Goal: Information Seeking & Learning: Find specific fact

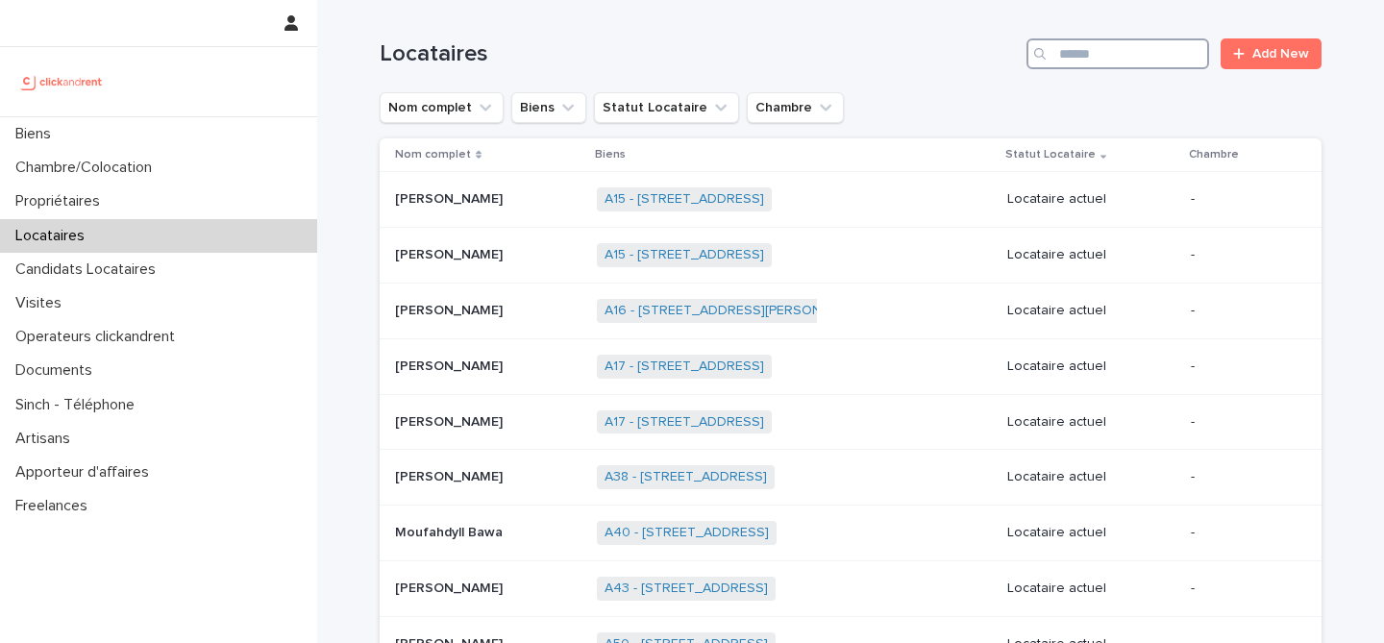
click at [1148, 54] on input "Search" at bounding box center [1118, 53] width 183 height 31
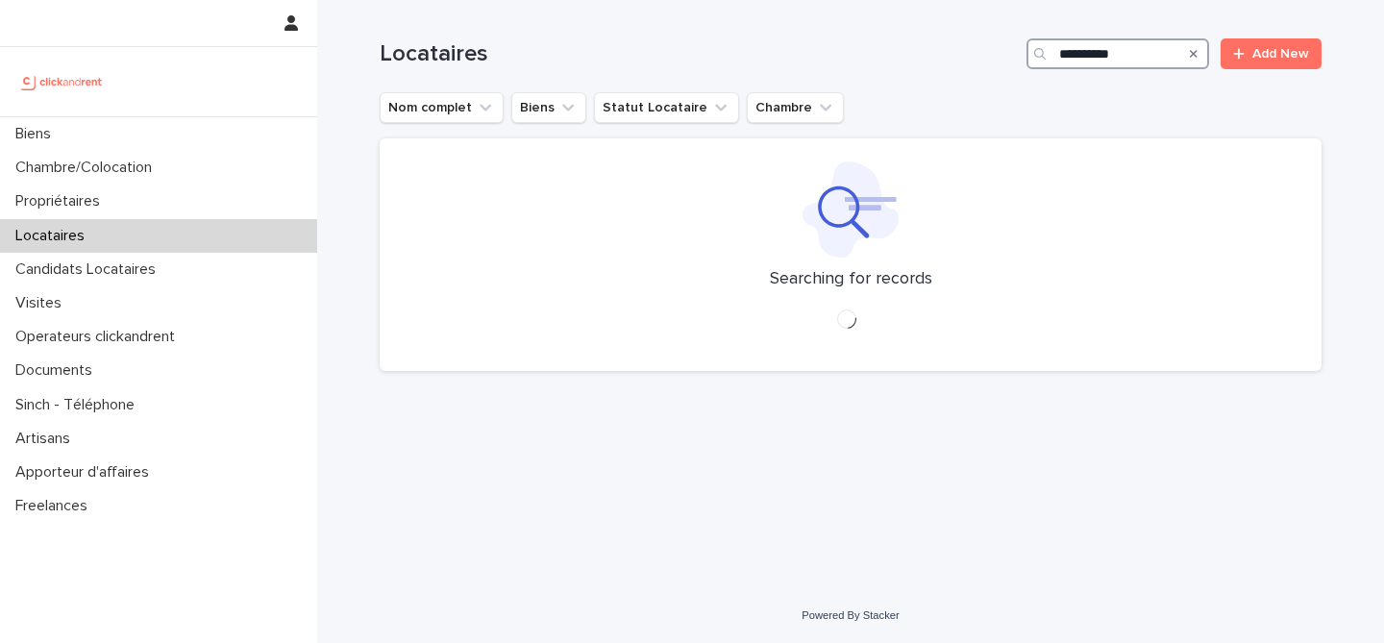
type input "**********"
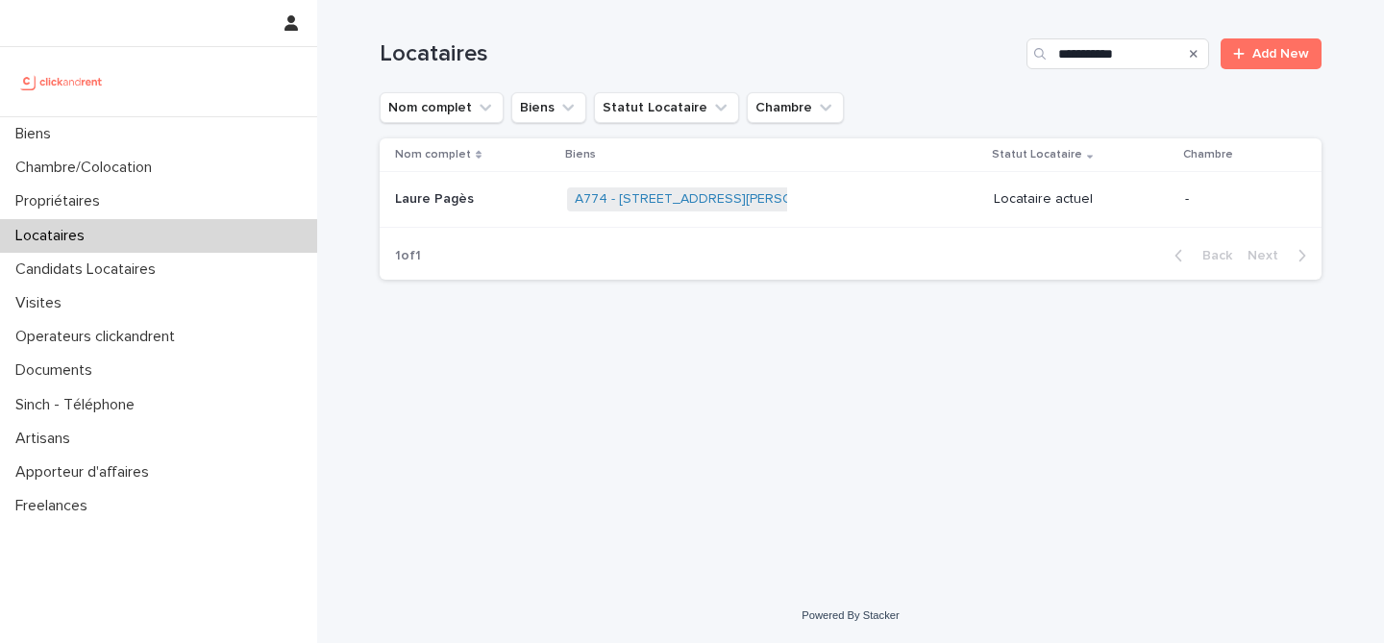
click at [472, 197] on p "Laure Pagès" at bounding box center [436, 197] width 83 height 20
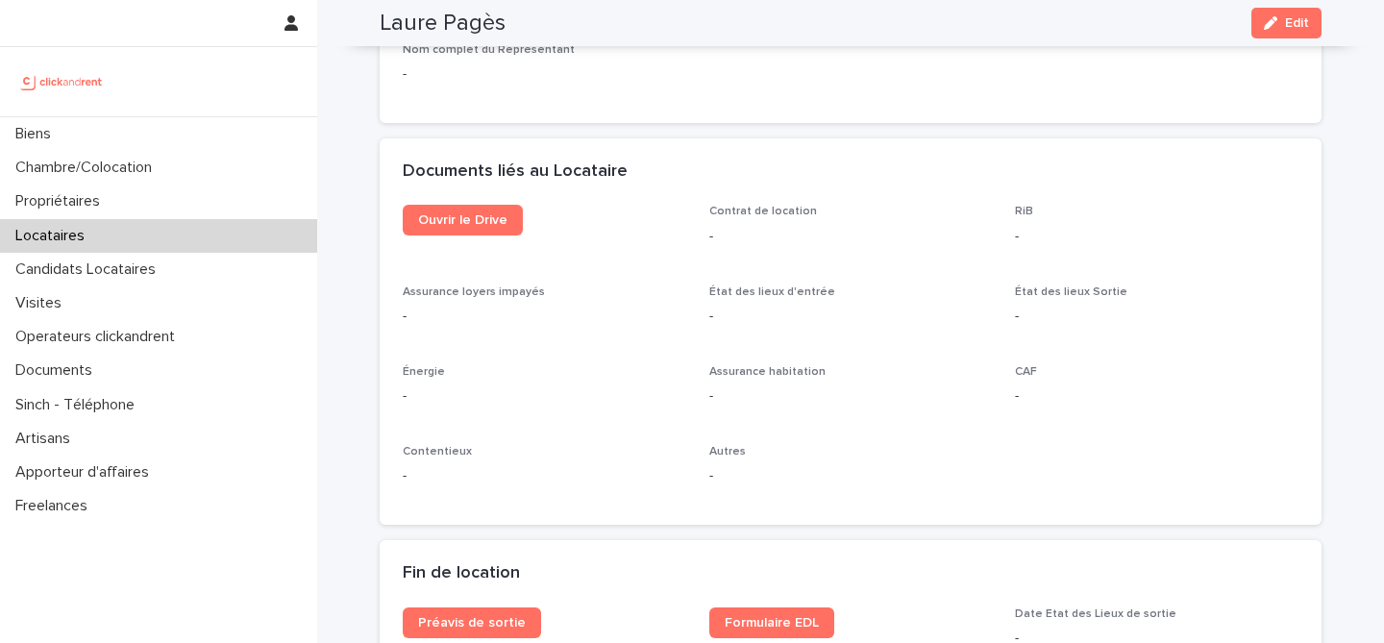
scroll to position [2020, 0]
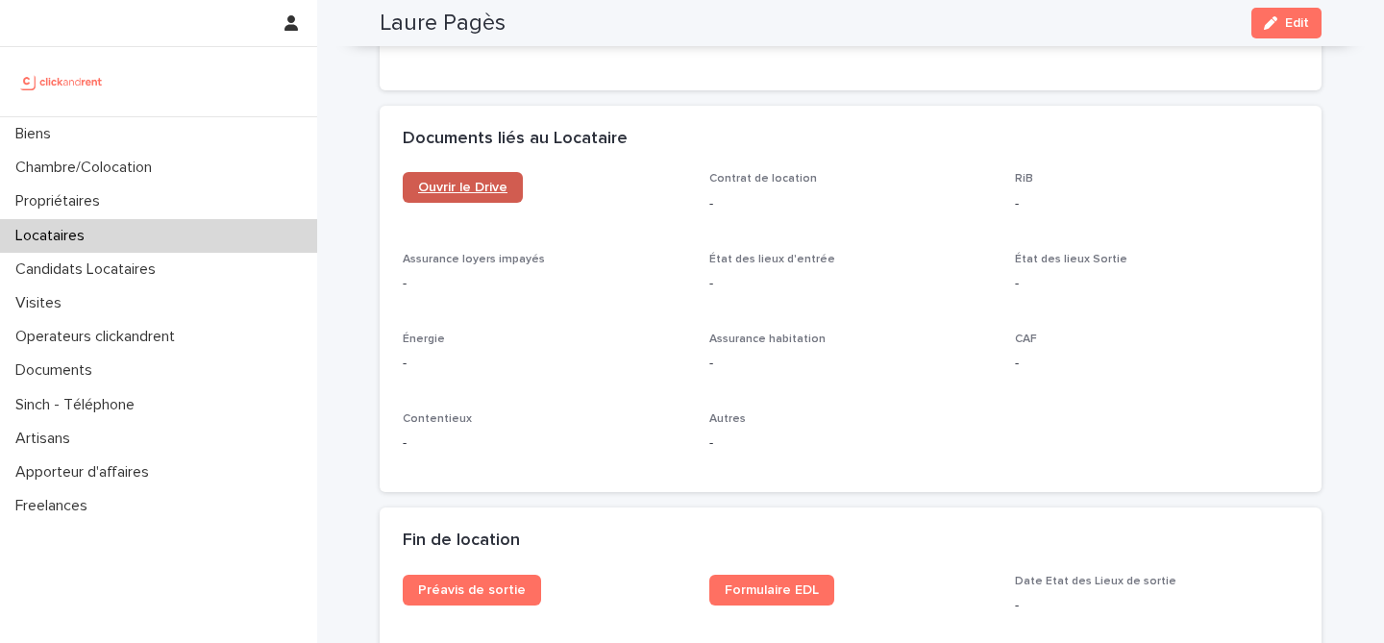
click at [485, 193] on span "Ouvrir le Drive" at bounding box center [462, 187] width 89 height 13
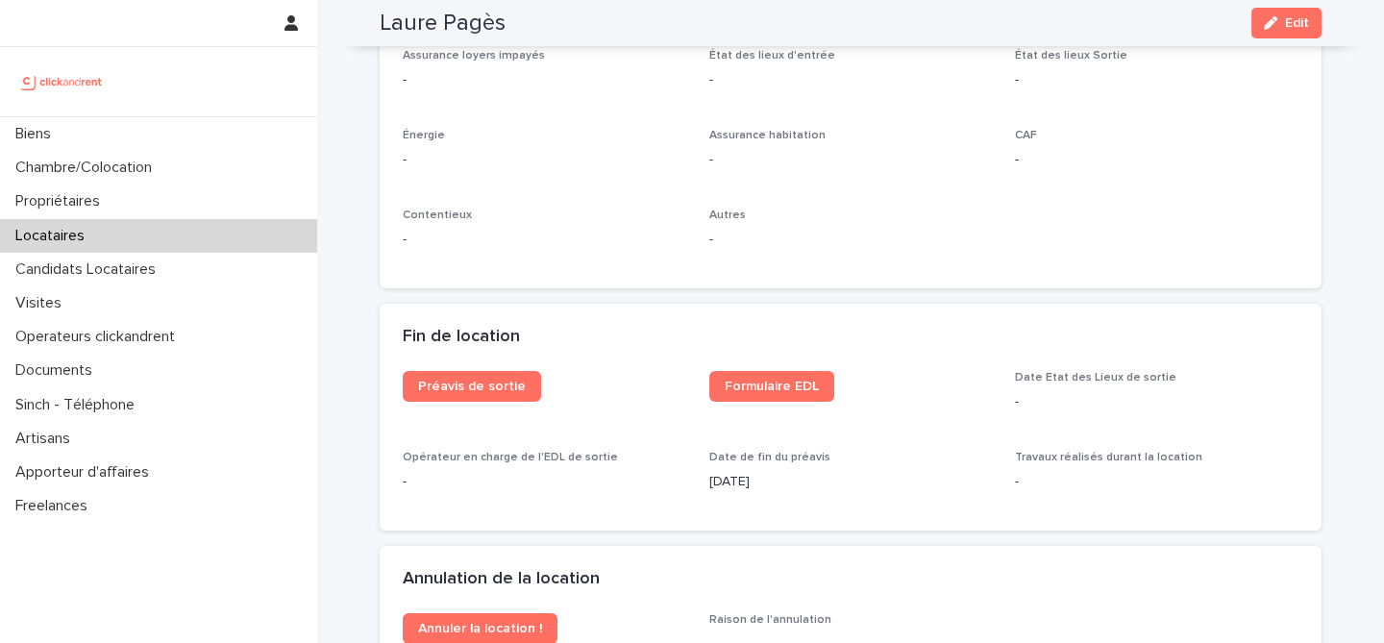
scroll to position [2232, 0]
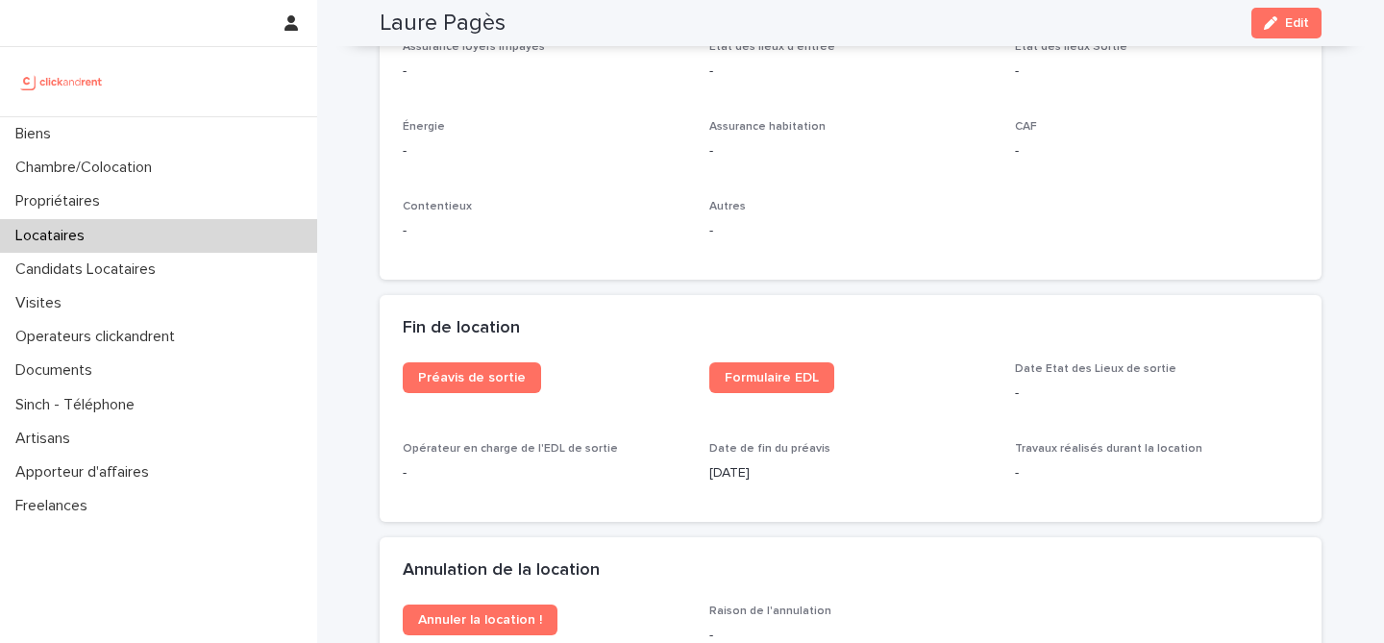
click at [116, 236] on div "Locataires" at bounding box center [158, 236] width 317 height 34
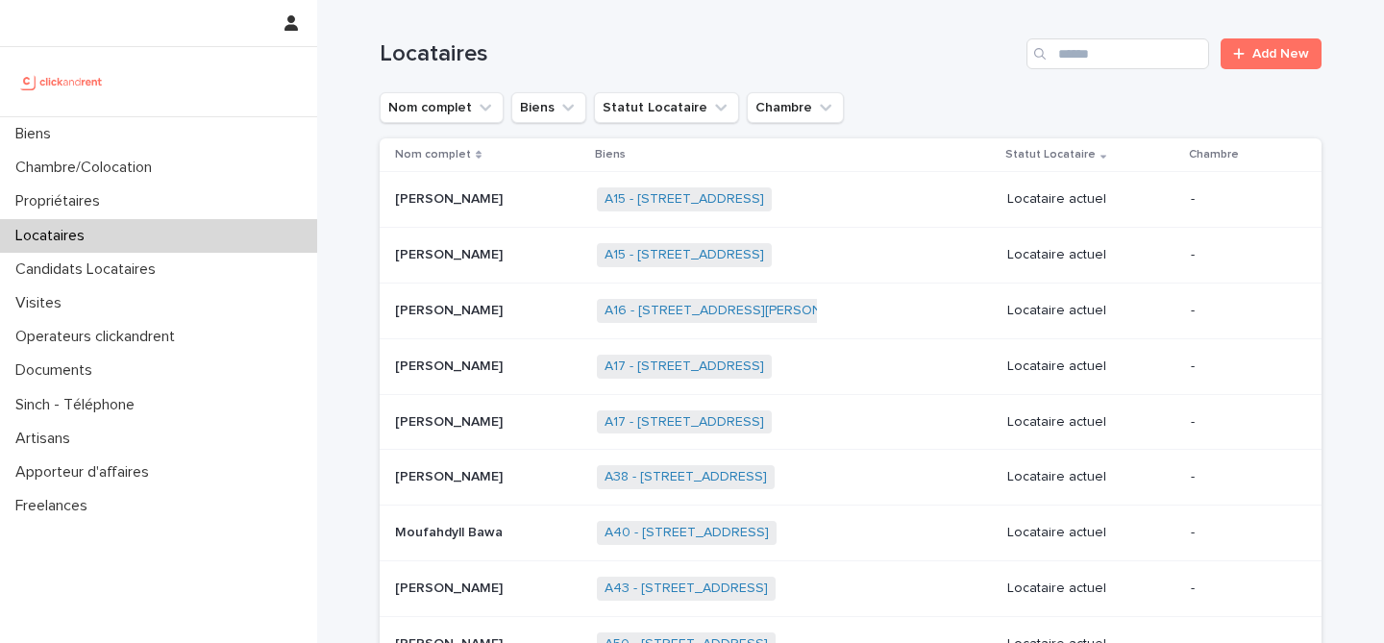
click at [1047, 65] on div "Search" at bounding box center [1042, 53] width 31 height 31
click at [1072, 53] on input "Search" at bounding box center [1118, 53] width 183 height 31
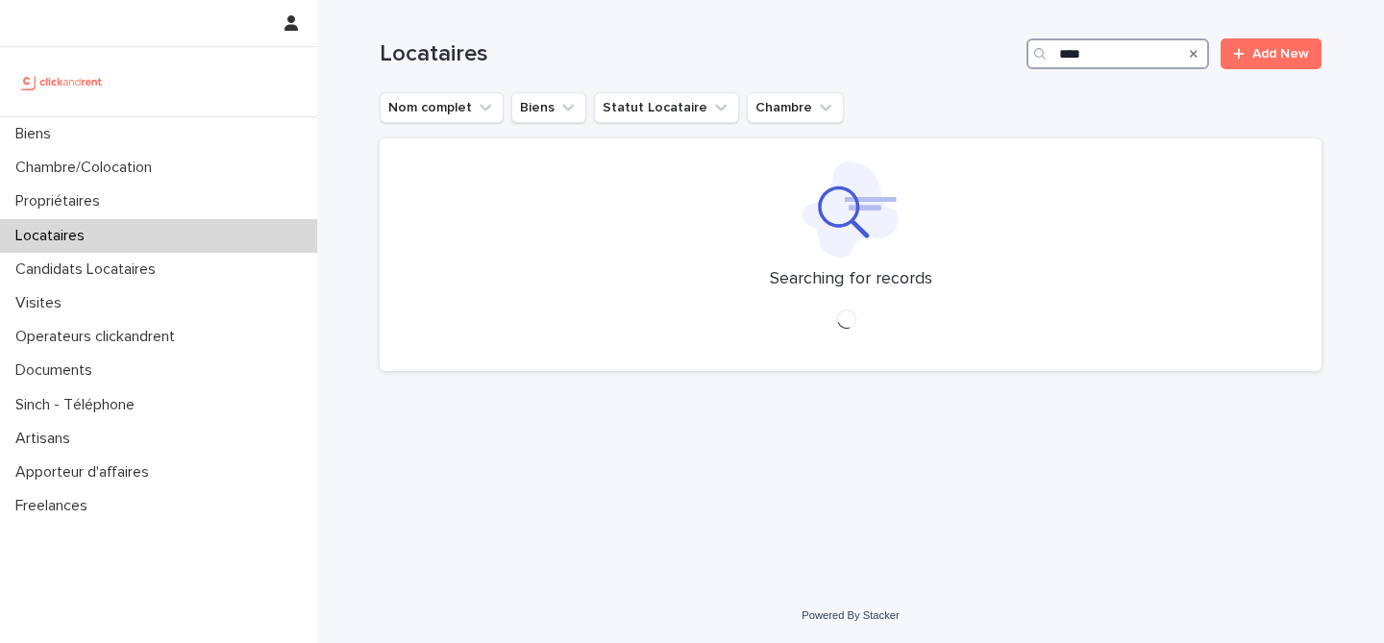
type input "****"
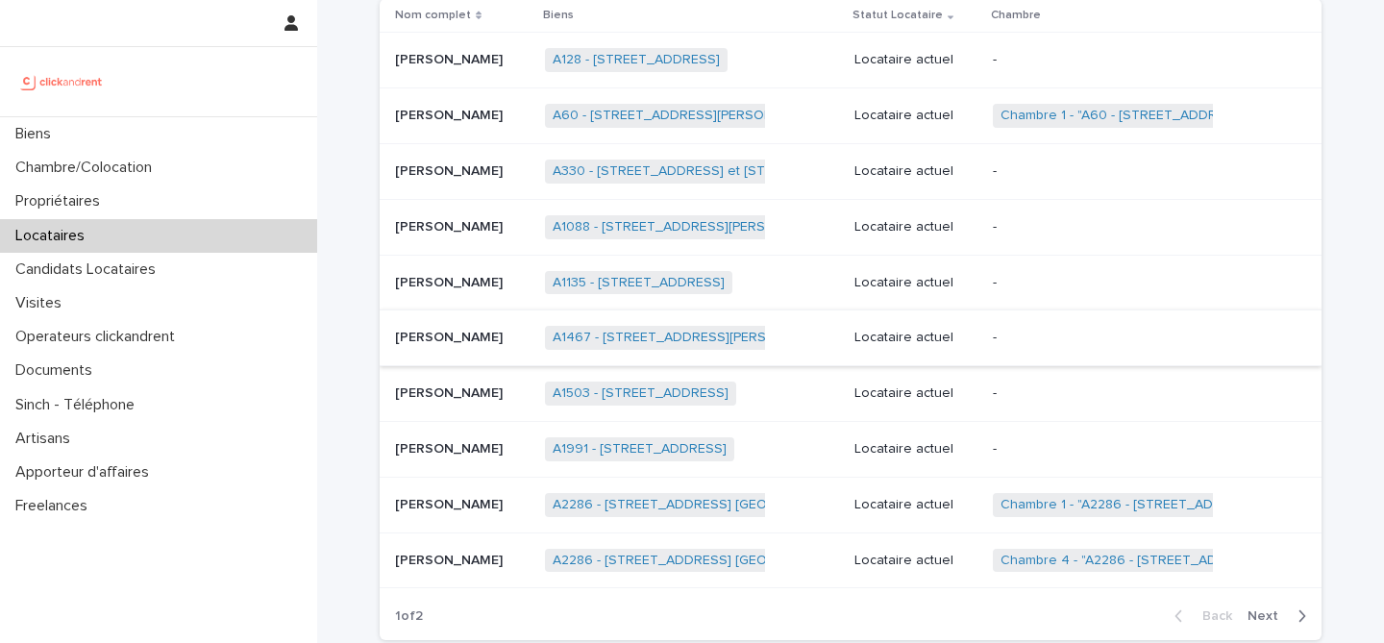
scroll to position [150, 0]
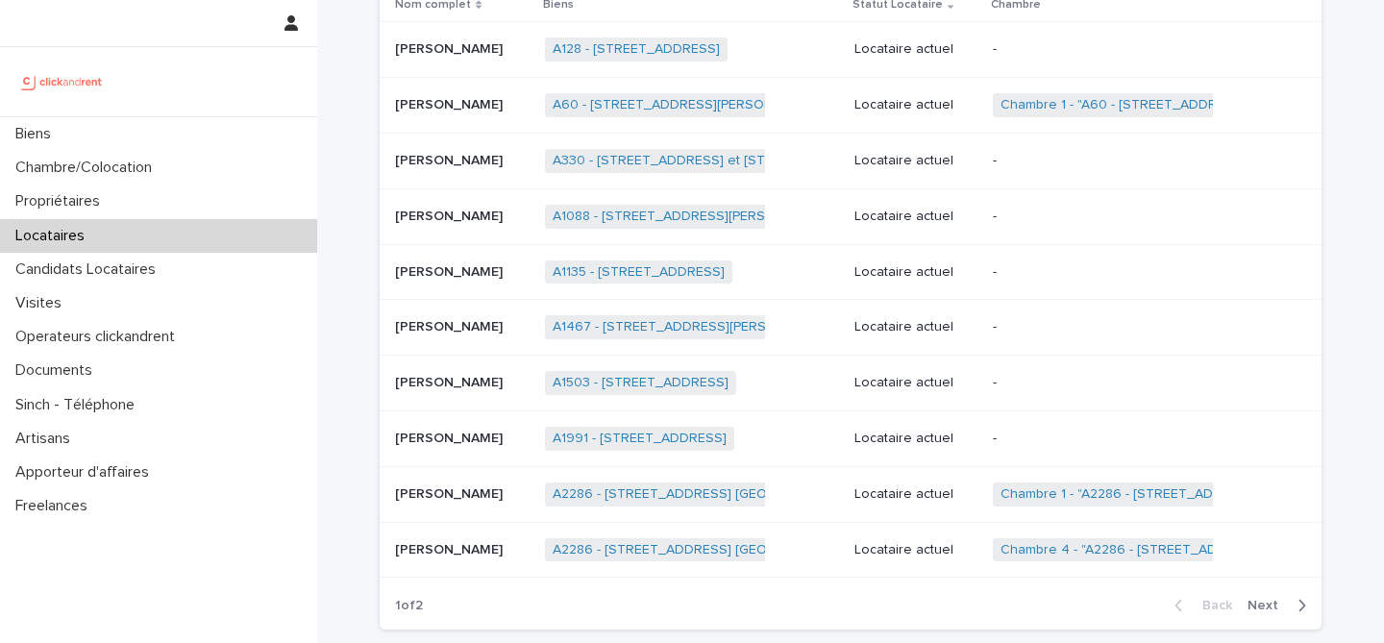
click at [530, 497] on p at bounding box center [462, 494] width 135 height 16
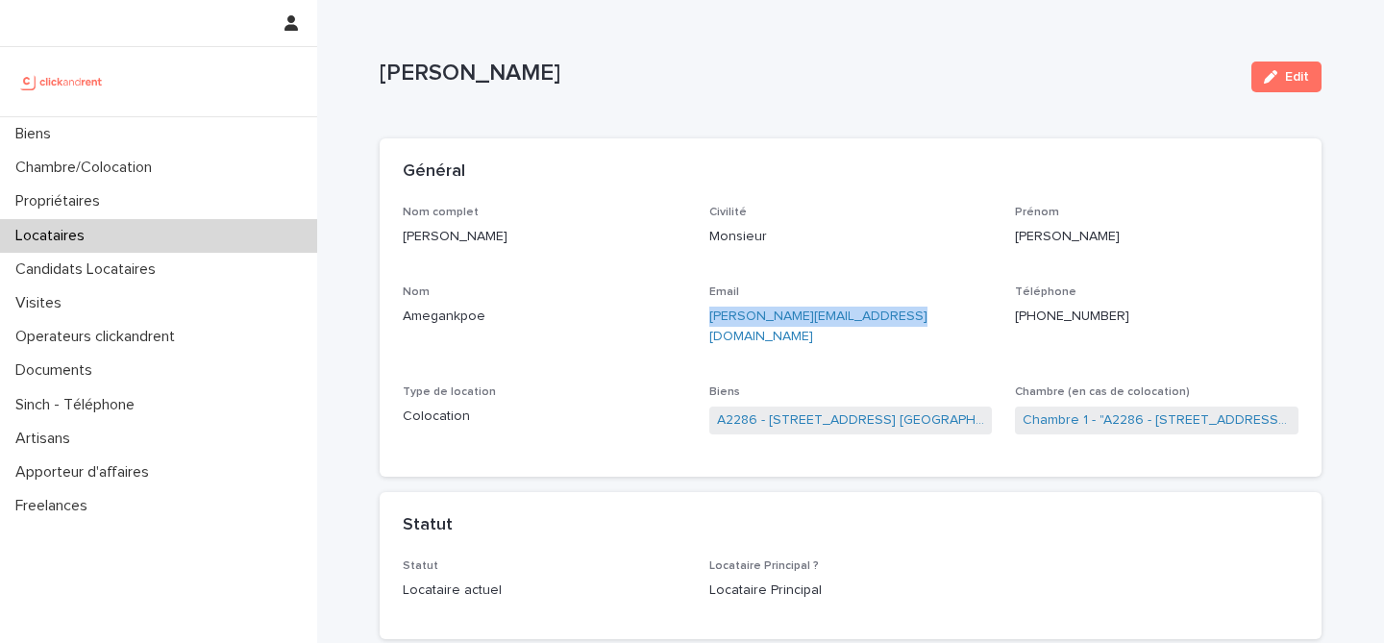
drag, startPoint x: 936, startPoint y: 319, endPoint x: 703, endPoint y: 321, distance: 233.6
click at [703, 321] on div "Nom complet [PERSON_NAME] Civilité Monsieur [PERSON_NAME] [PERSON_NAME] Email […" at bounding box center [851, 330] width 896 height 248
copy link "[PERSON_NAME][EMAIL_ADDRESS][DOMAIN_NAME]"
click at [563, 237] on p "[PERSON_NAME]" at bounding box center [545, 237] width 284 height 20
drag, startPoint x: 563, startPoint y: 237, endPoint x: 401, endPoint y: 237, distance: 162.5
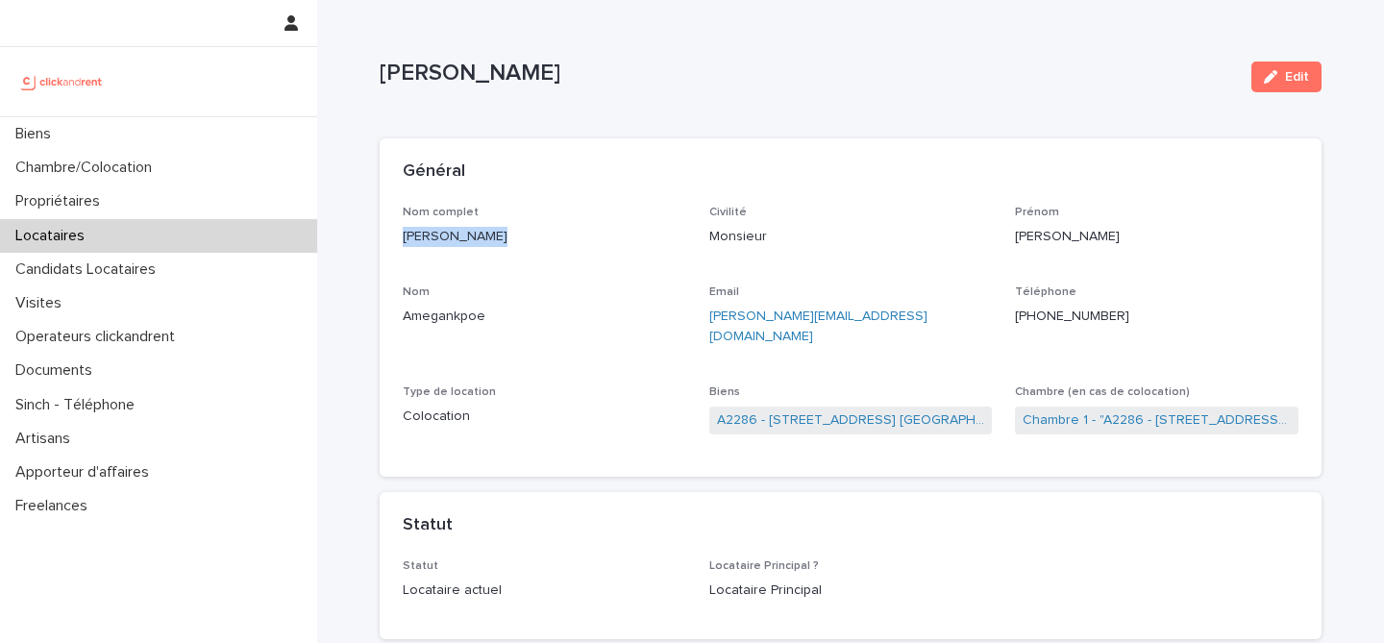
click at [401, 237] on div "Nom complet [PERSON_NAME] Civilité Monsieur [PERSON_NAME] [PERSON_NAME] Email […" at bounding box center [851, 341] width 942 height 271
copy p "[PERSON_NAME]"
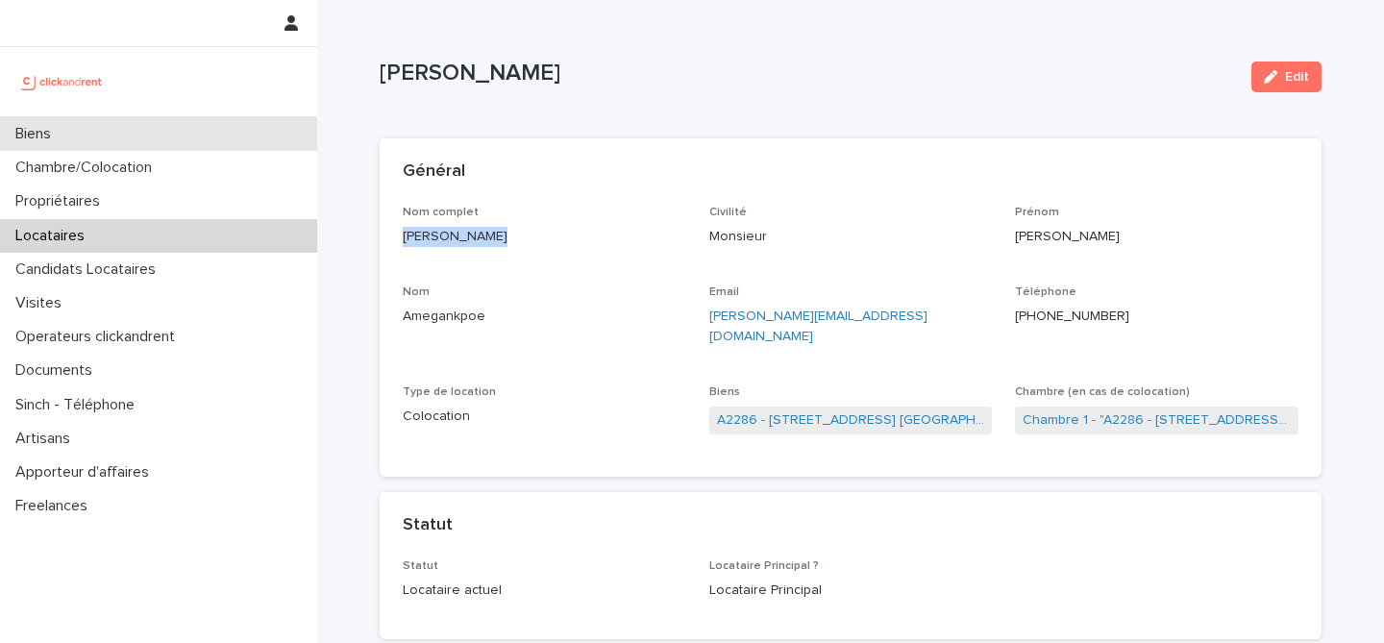
click at [164, 138] on div "Biens" at bounding box center [158, 134] width 317 height 34
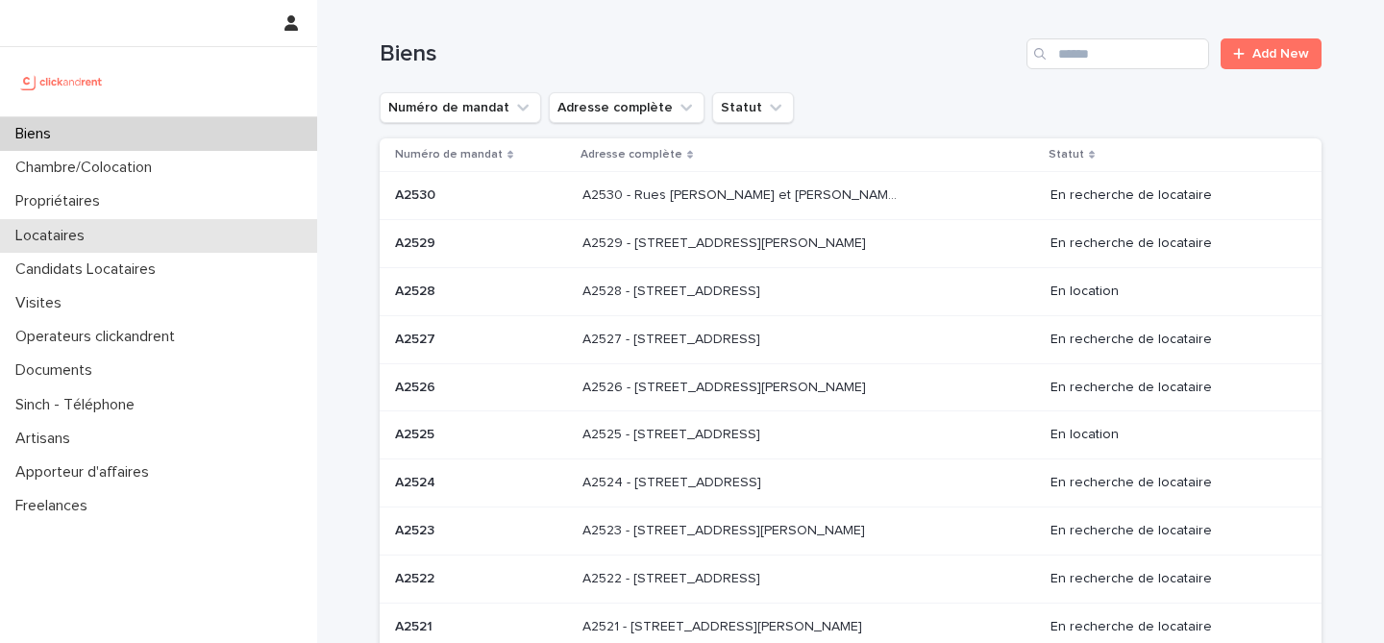
click at [111, 233] on div "Locataires" at bounding box center [158, 236] width 317 height 34
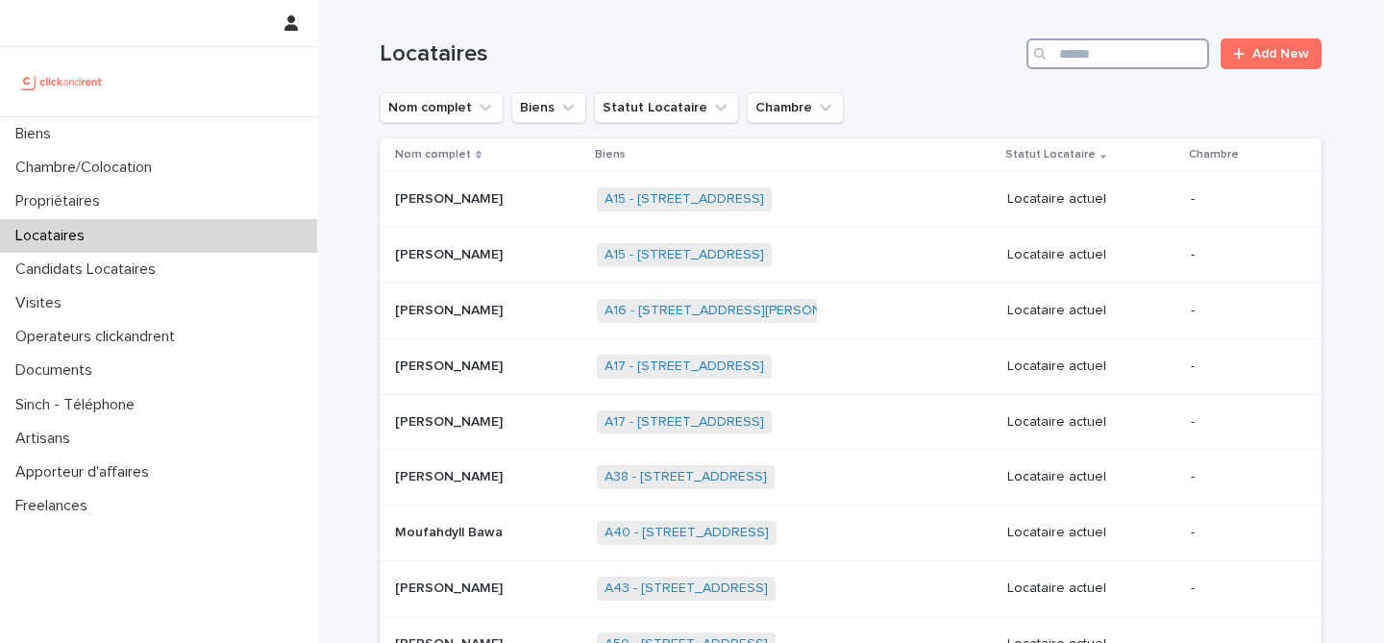
click at [1089, 66] on input "Search" at bounding box center [1118, 53] width 183 height 31
type input "*********"
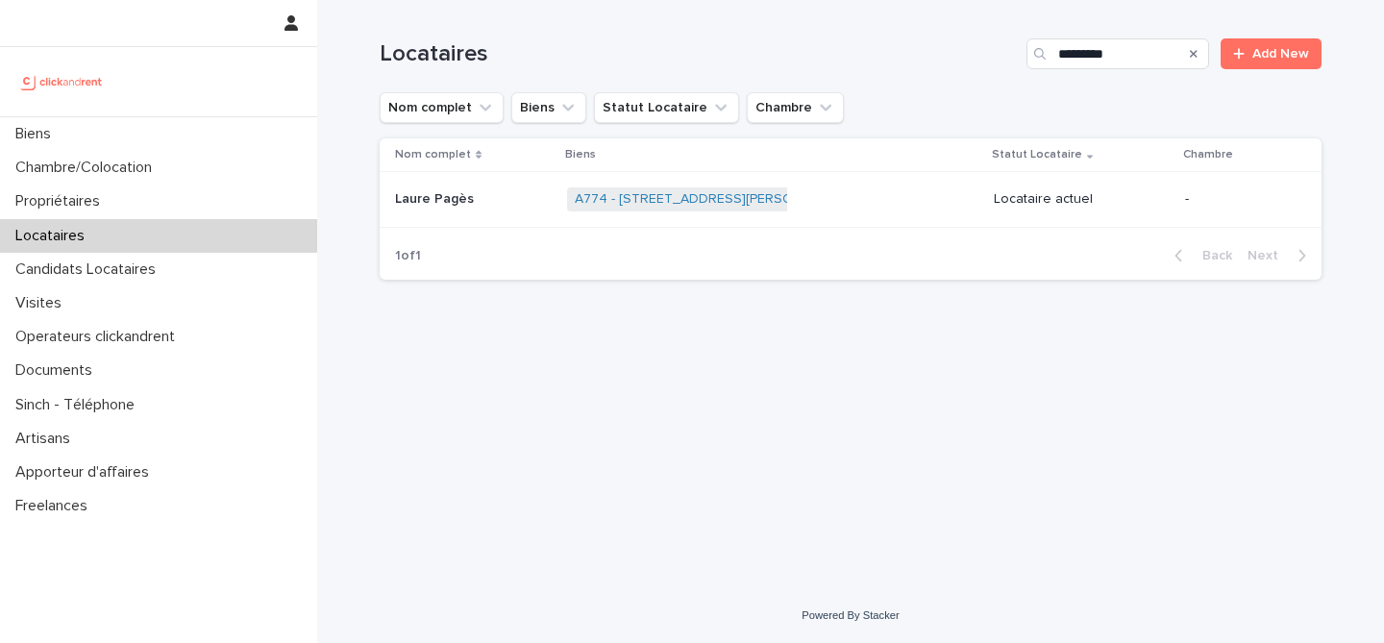
click at [508, 197] on p at bounding box center [473, 199] width 157 height 16
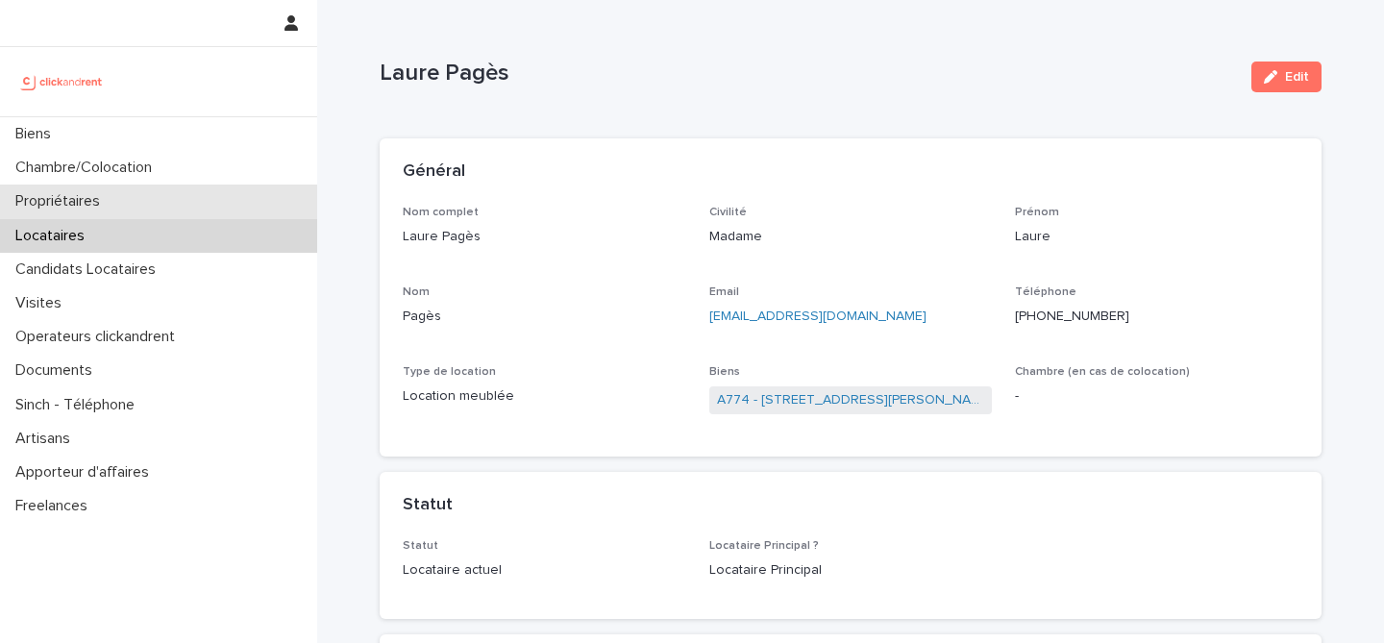
click at [140, 211] on div "Propriétaires" at bounding box center [158, 202] width 317 height 34
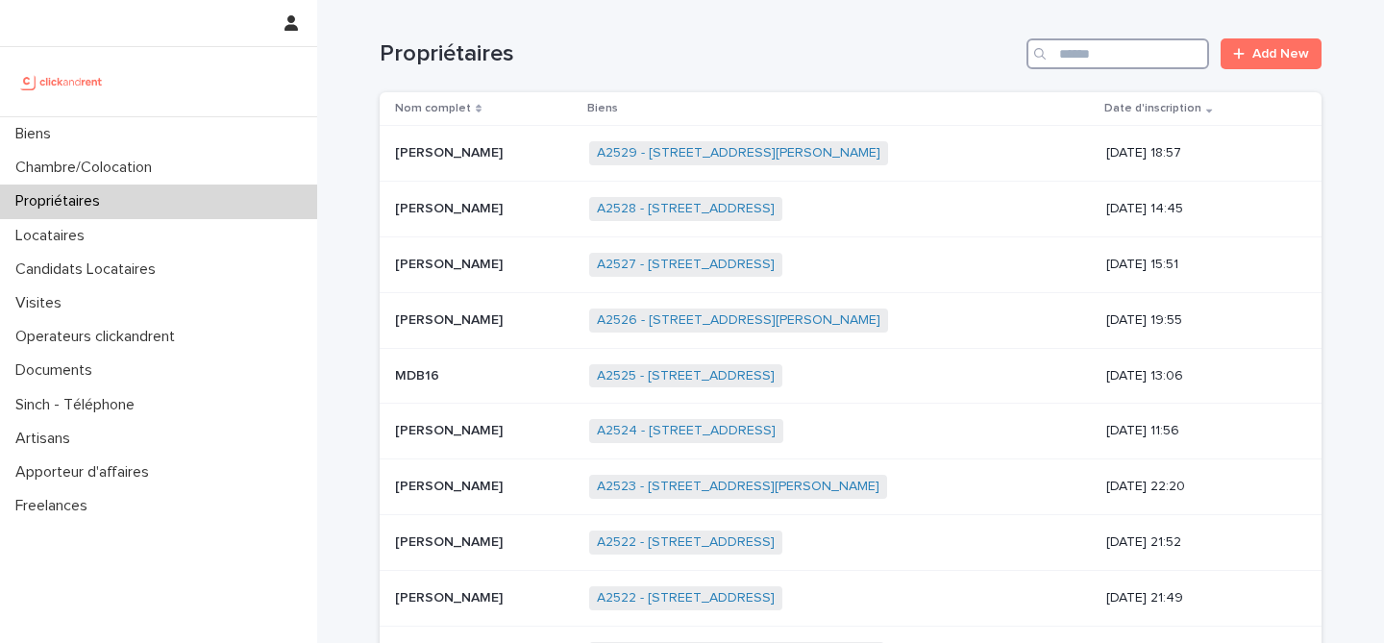
click at [1133, 54] on input "Search" at bounding box center [1118, 53] width 183 height 31
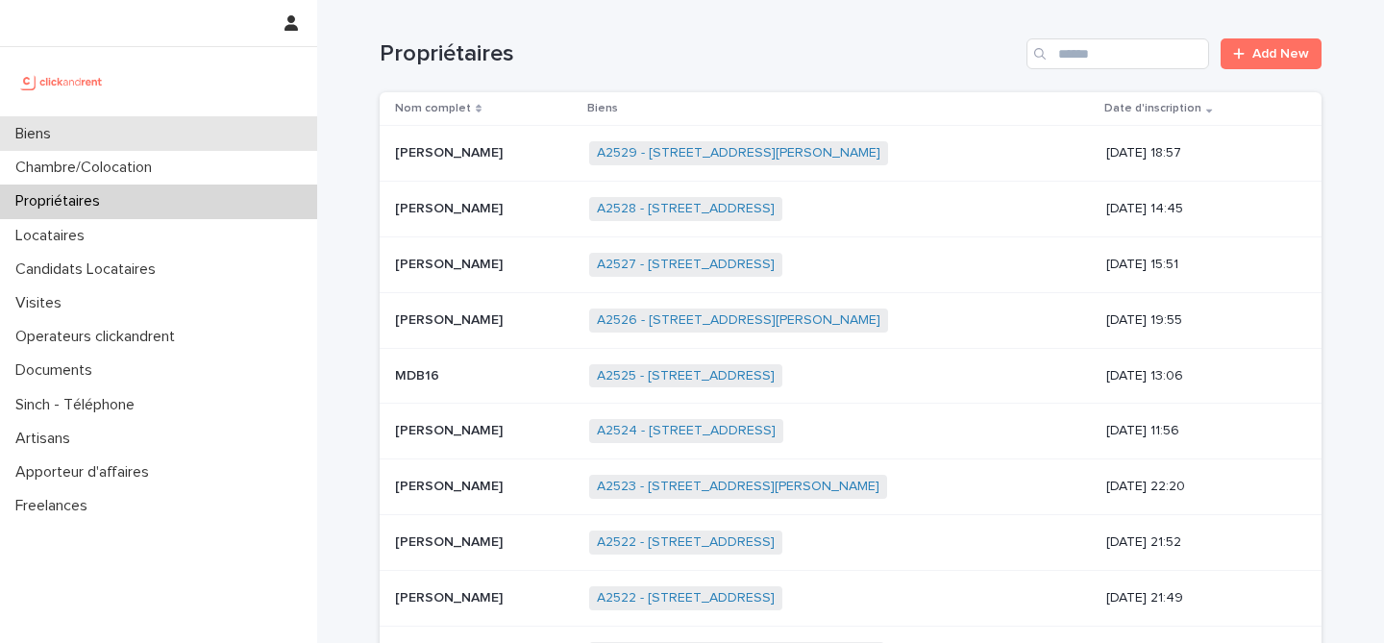
click at [101, 133] on div "Biens" at bounding box center [158, 134] width 317 height 34
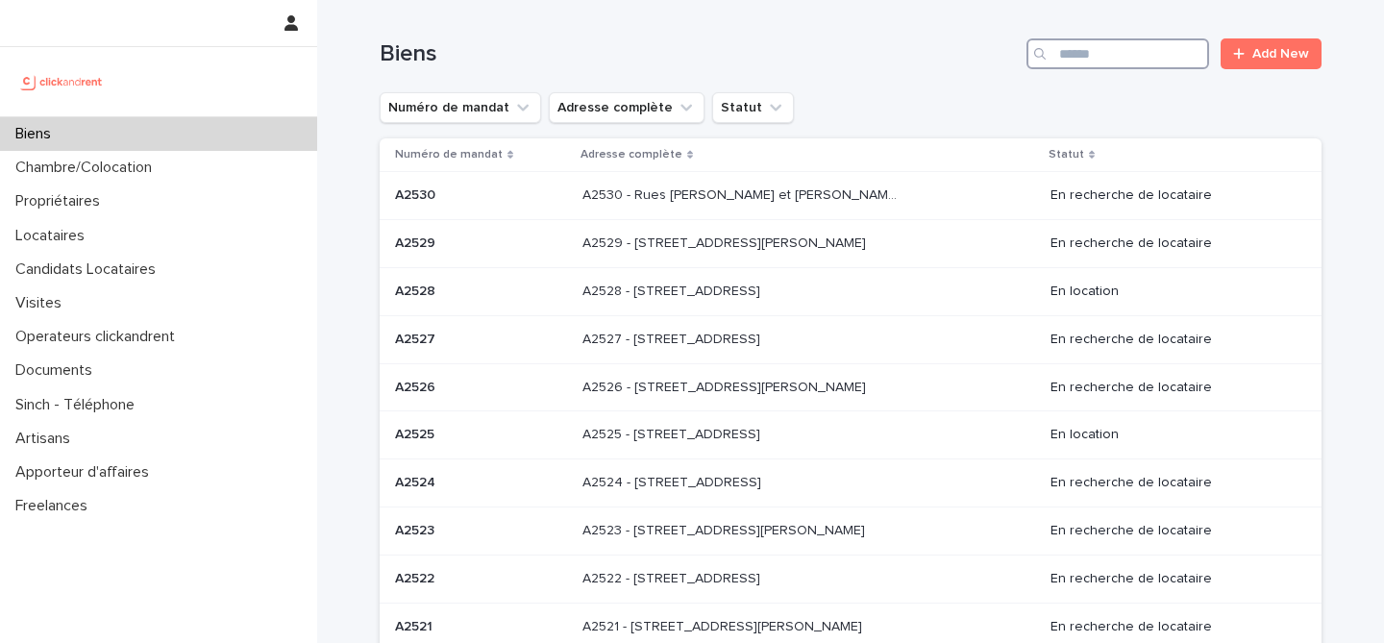
click at [1069, 56] on input "Search" at bounding box center [1118, 53] width 183 height 31
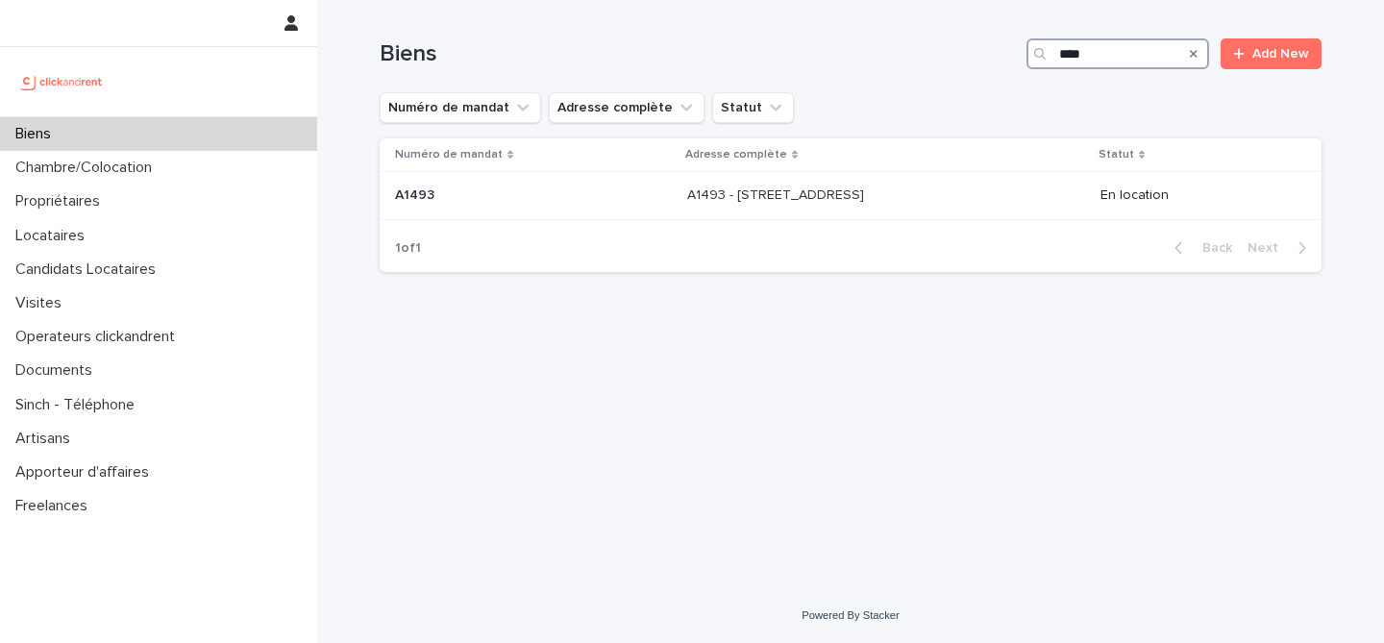
type input "*****"
click at [636, 204] on p "A1415 - [STREET_ADDRESS][PERSON_NAME]" at bounding box center [773, 194] width 282 height 20
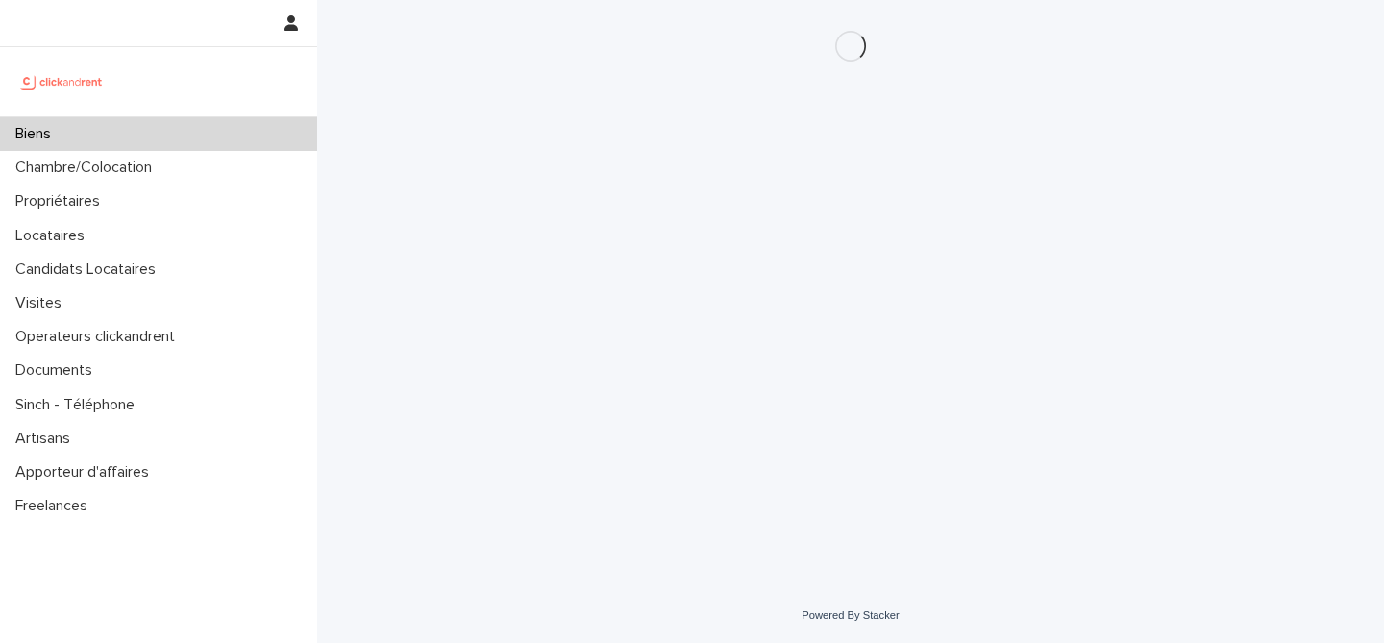
click at [231, 128] on div "Biens" at bounding box center [158, 134] width 317 height 34
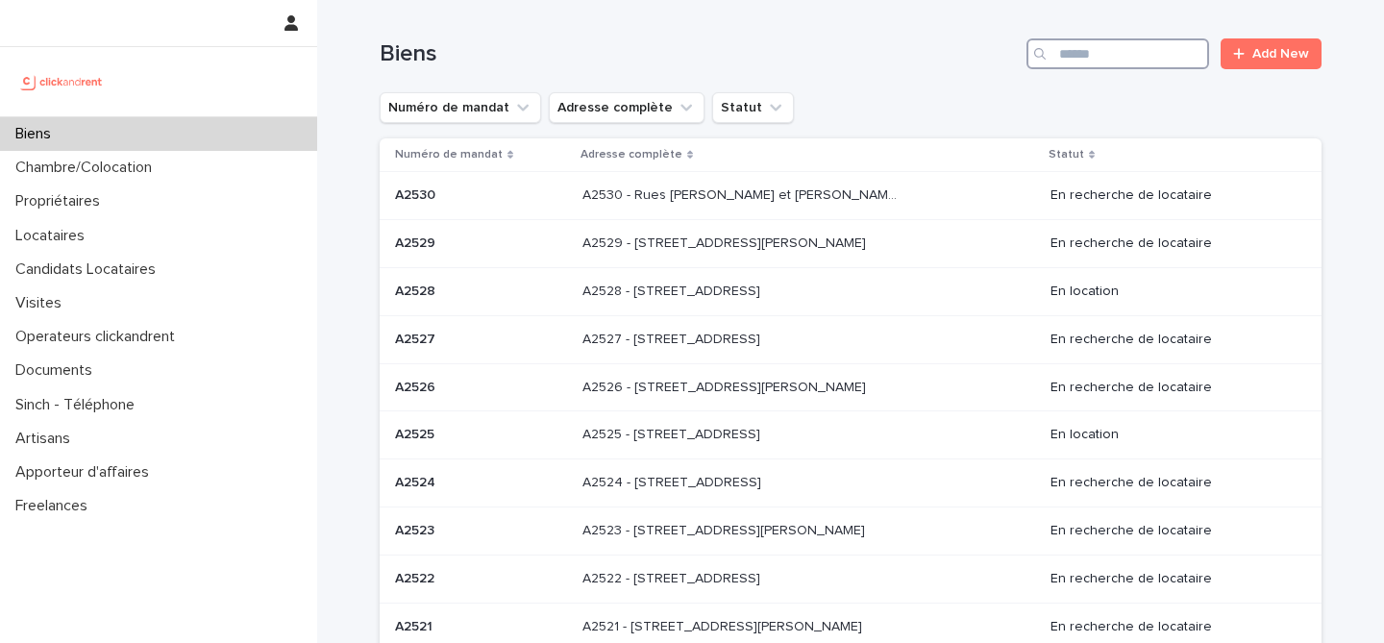
click at [1091, 51] on input "Search" at bounding box center [1118, 53] width 183 height 31
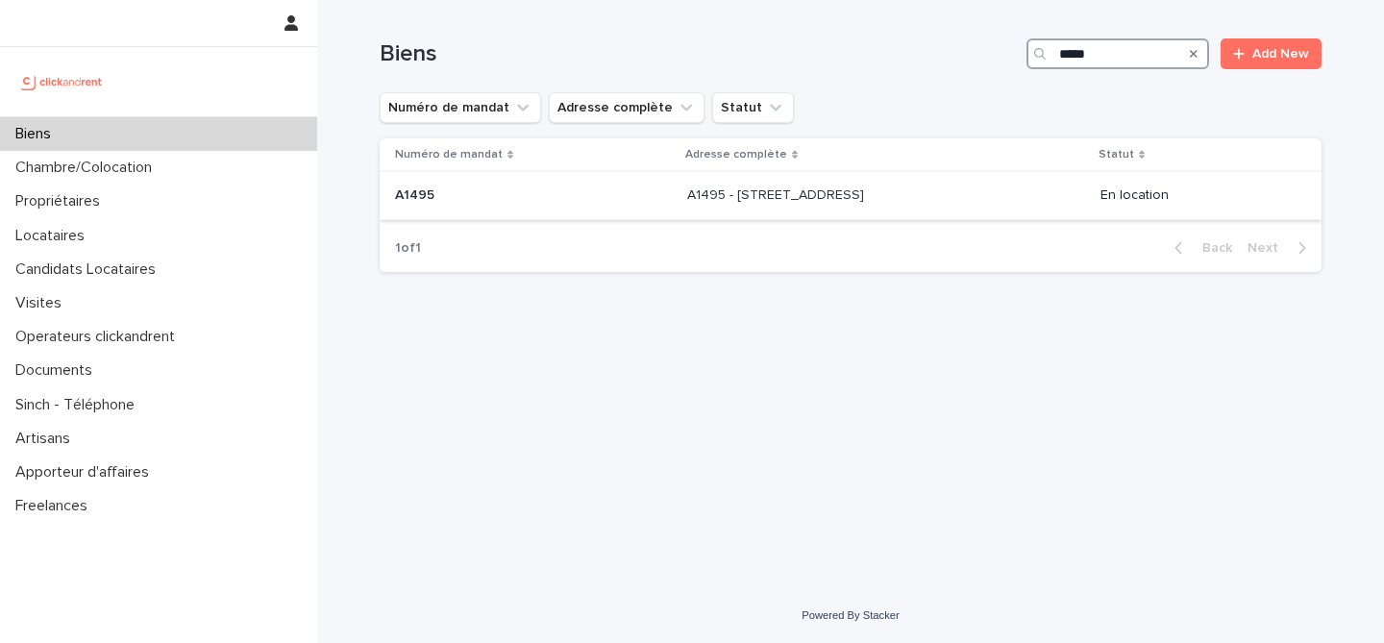
type input "*****"
click at [729, 191] on p "A1495 - [STREET_ADDRESS]" at bounding box center [777, 194] width 181 height 20
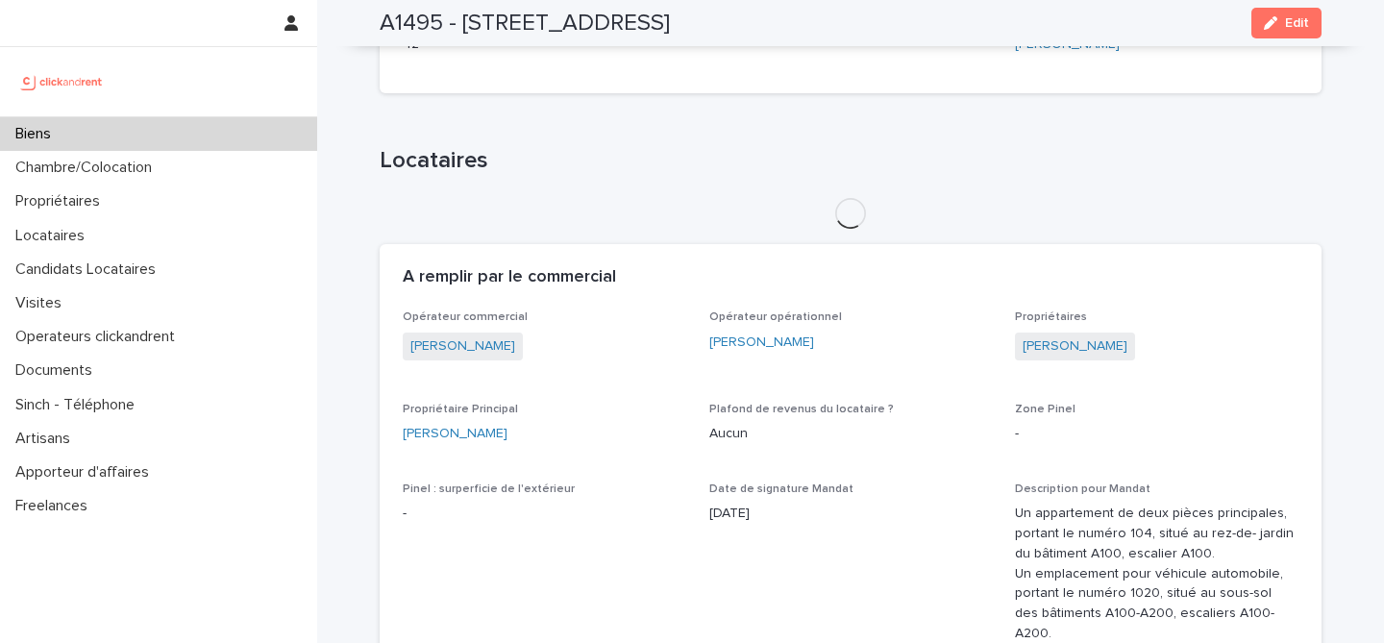
scroll to position [851, 0]
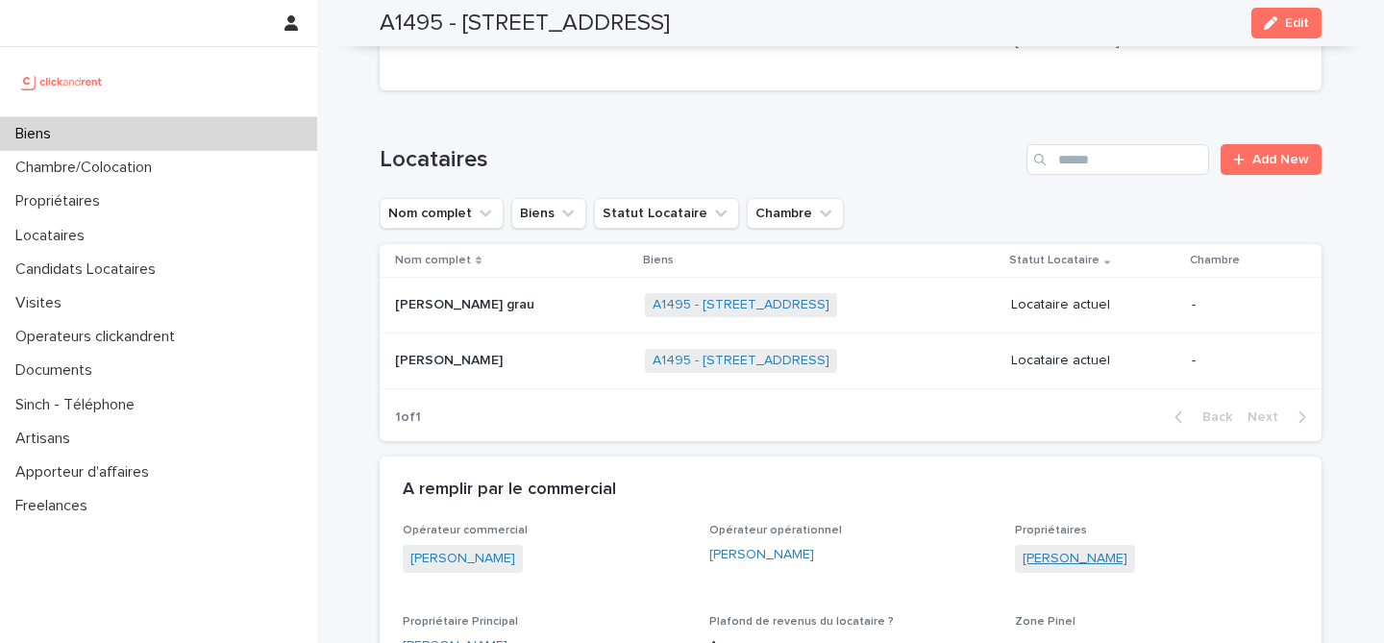
click at [1074, 551] on link "[PERSON_NAME]" at bounding box center [1075, 559] width 105 height 20
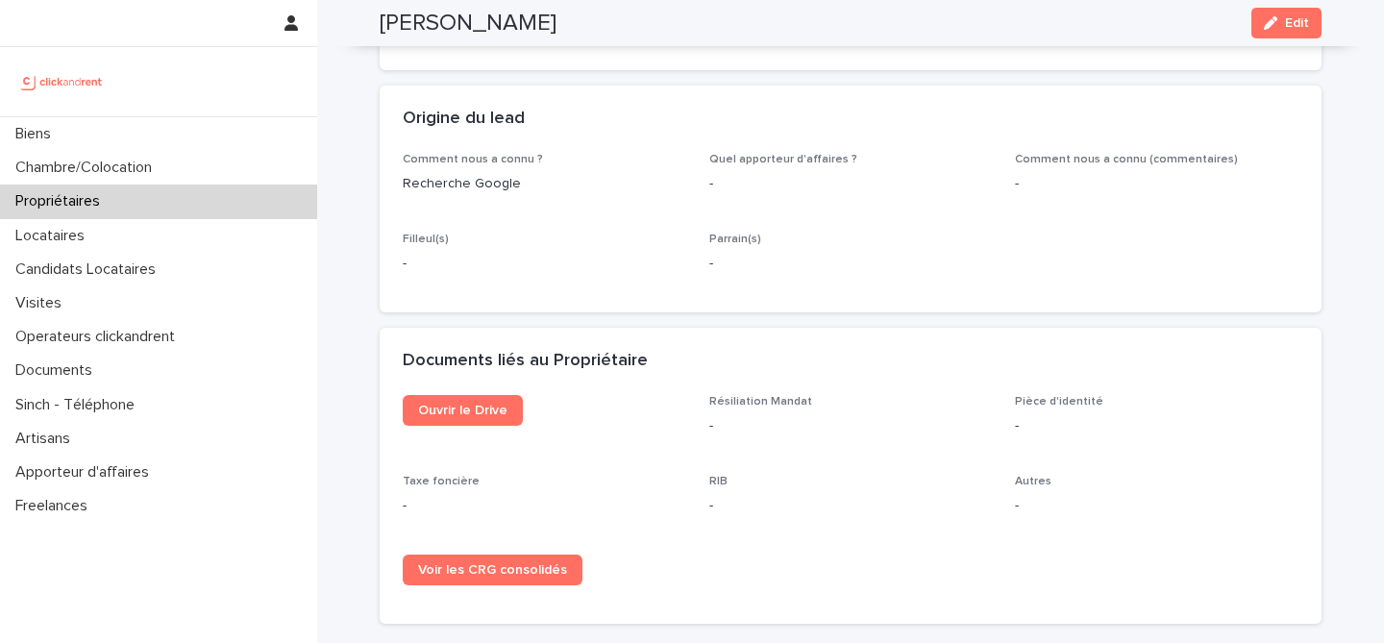
scroll to position [1118, 0]
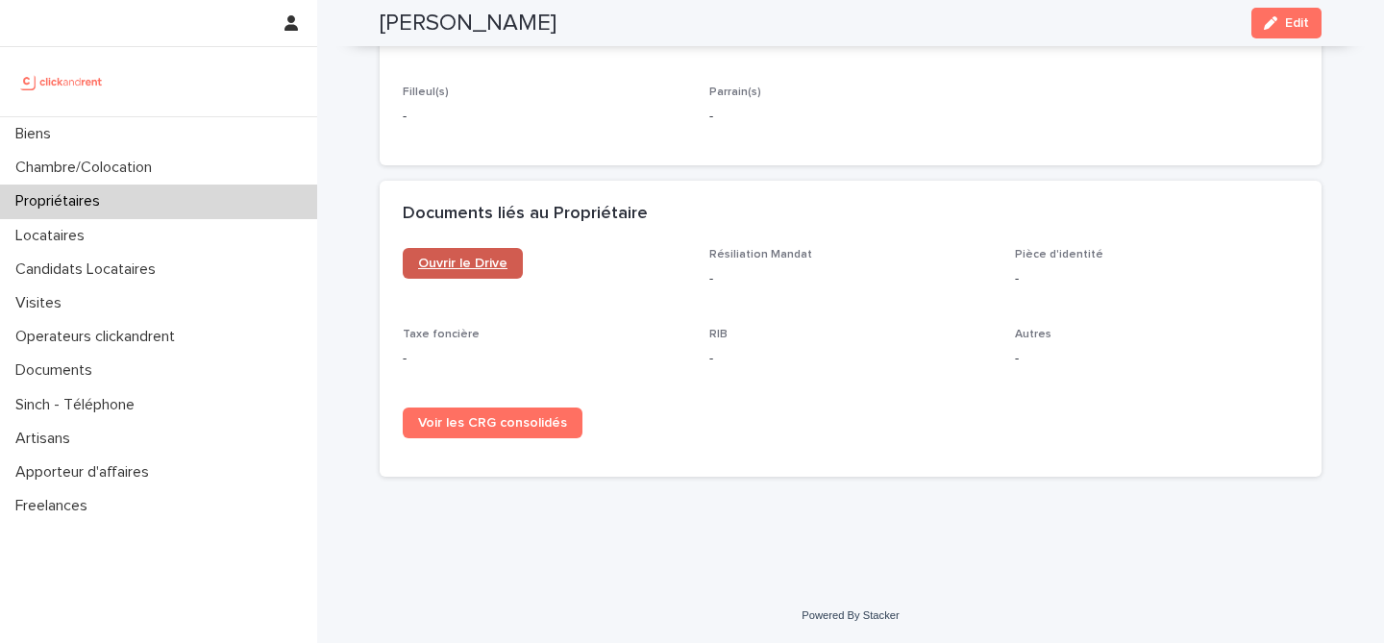
click at [467, 269] on span "Ouvrir le Drive" at bounding box center [462, 263] width 89 height 13
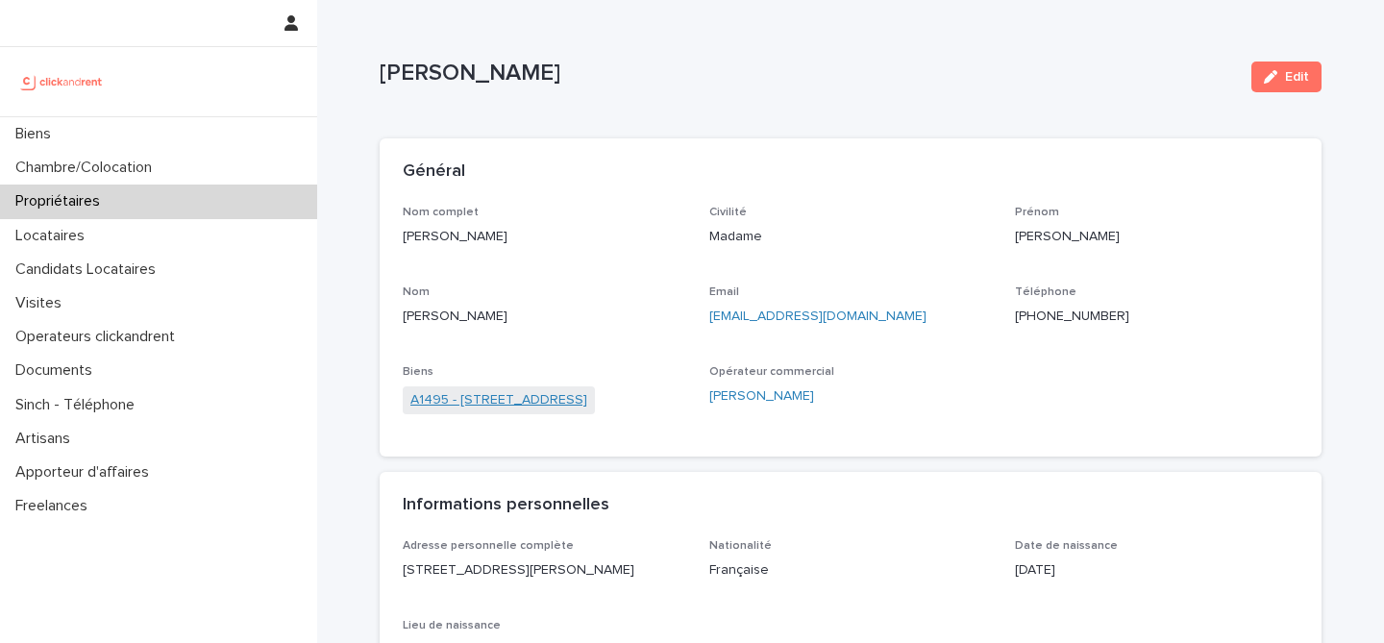
click at [521, 400] on link "A1495 - [STREET_ADDRESS]" at bounding box center [498, 400] width 177 height 20
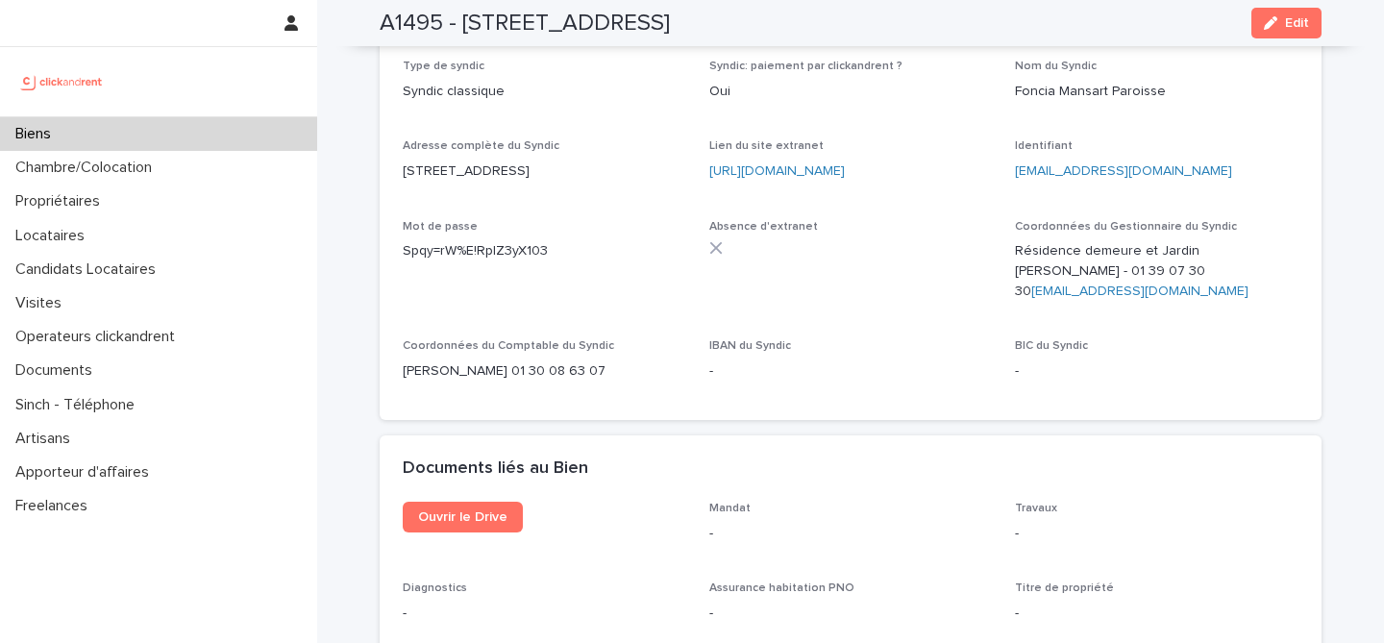
scroll to position [7468, 0]
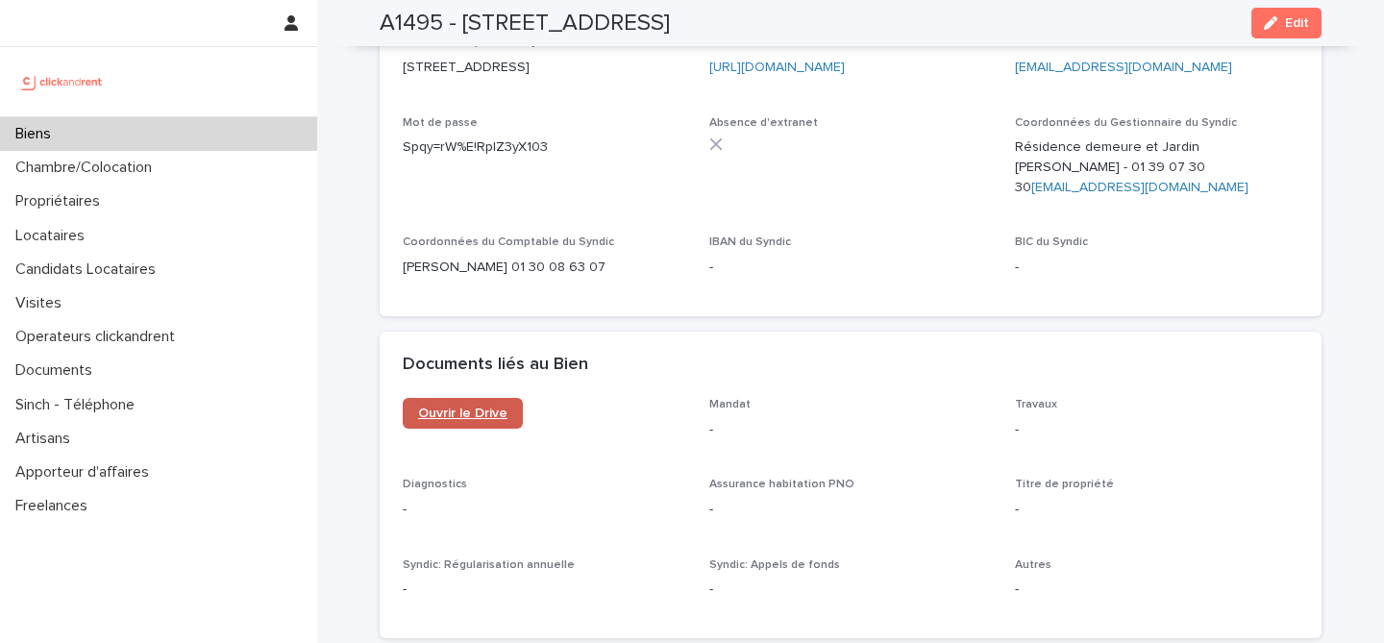
click at [471, 398] on link "Ouvrir le Drive" at bounding box center [463, 413] width 120 height 31
